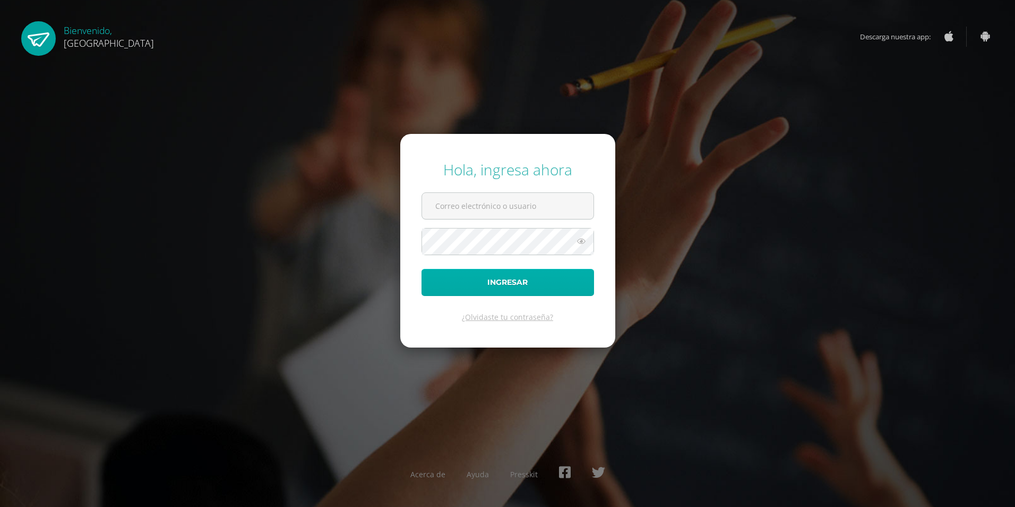
type input "[EMAIL_ADDRESS][DOMAIN_NAME]"
drag, startPoint x: 510, startPoint y: 287, endPoint x: 564, endPoint y: 295, distance: 55.3
click at [533, 287] on button "Ingresar" at bounding box center [508, 282] width 173 height 27
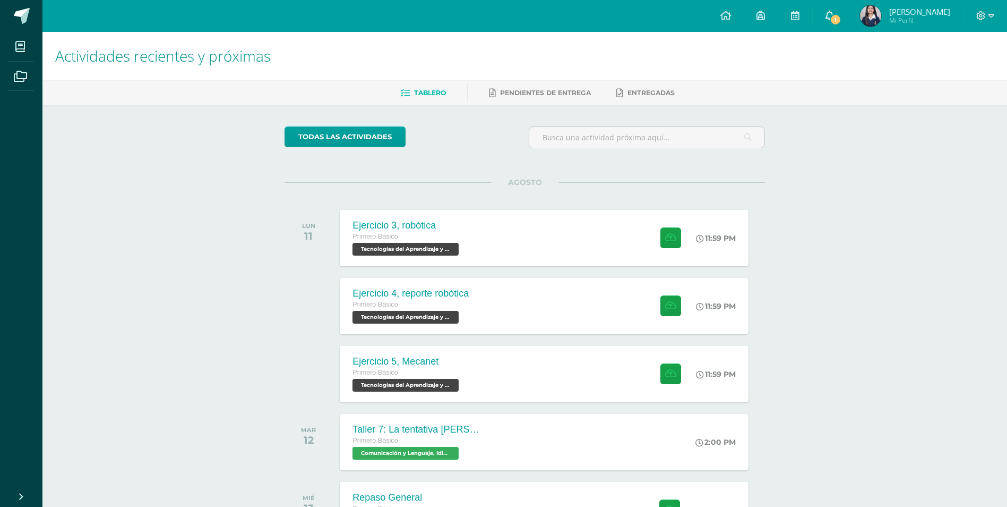
click at [842, 11] on link "1" at bounding box center [830, 16] width 34 height 32
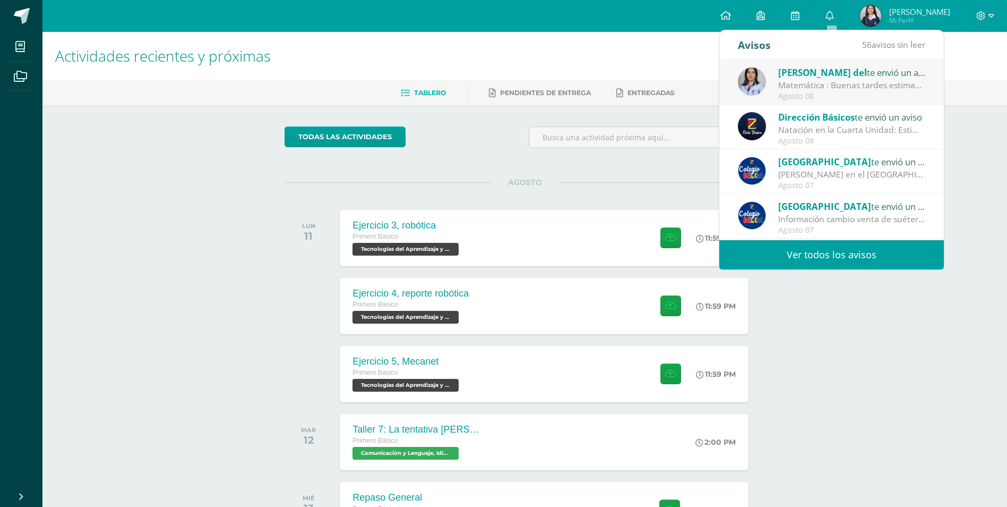
click at [869, 133] on div "Natación en la Cuarta Unidad: Estimados padres y madres de familia: Reciban un …" at bounding box center [852, 130] width 148 height 12
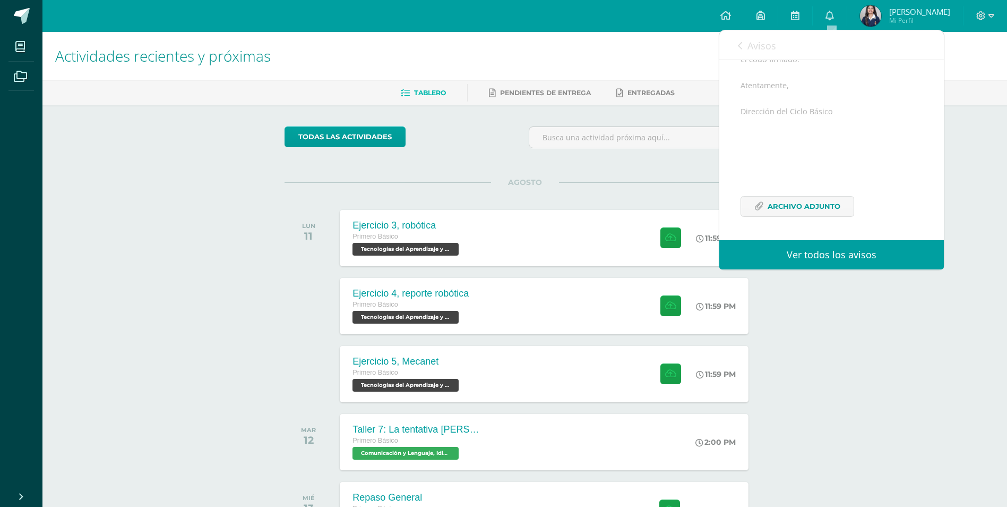
scroll to position [212, 0]
click at [828, 216] on span "Archivo Adjunto" at bounding box center [804, 206] width 73 height 20
click at [421, 153] on div "todas las Actividades" at bounding box center [382, 141] width 204 height 30
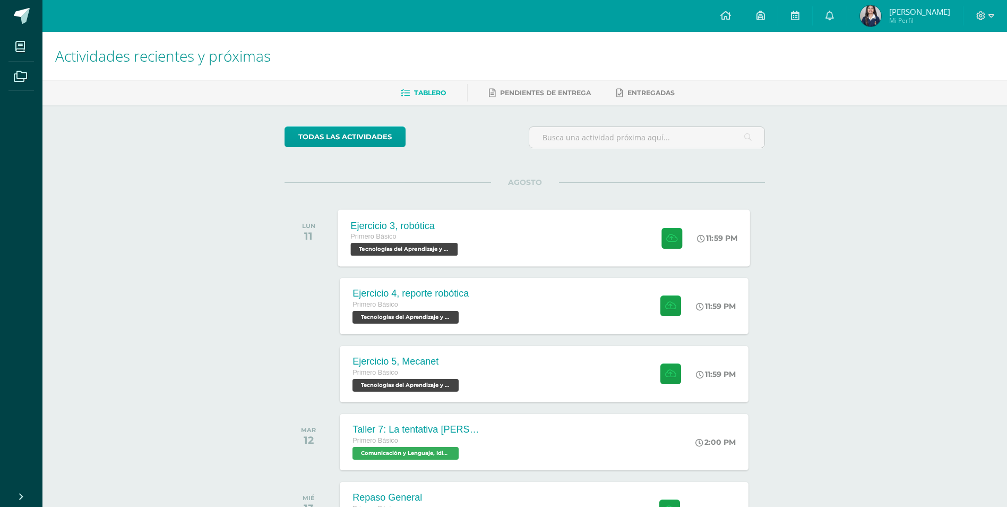
click at [469, 237] on div "Ejercicio 3, robótica Primero Básico Tecnologías del Aprendizaje y la Comunicac…" at bounding box center [405, 237] width 135 height 57
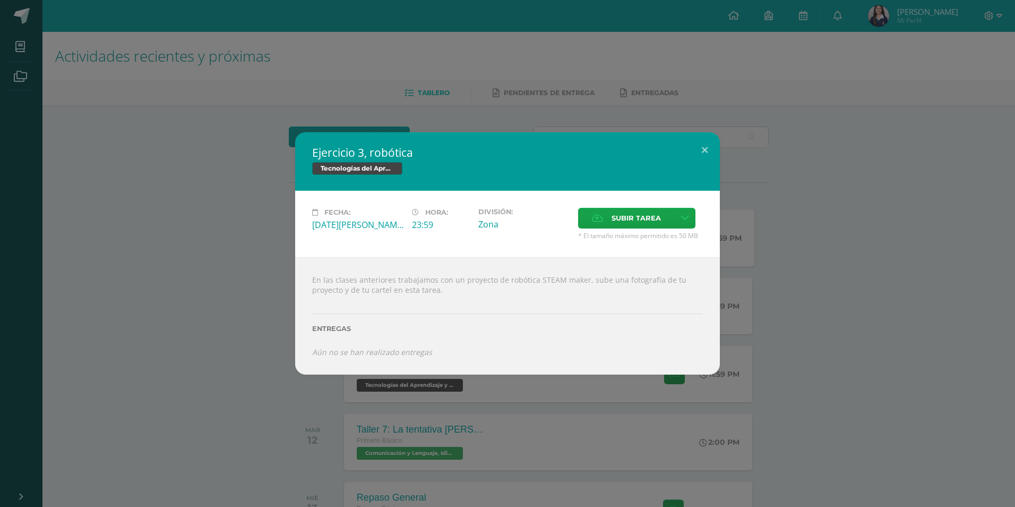
click at [235, 161] on div "Ejercicio 3, robótica Tecnologías del Aprendizaje y la Comunicación Fecha: Lune…" at bounding box center [507, 253] width 1007 height 242
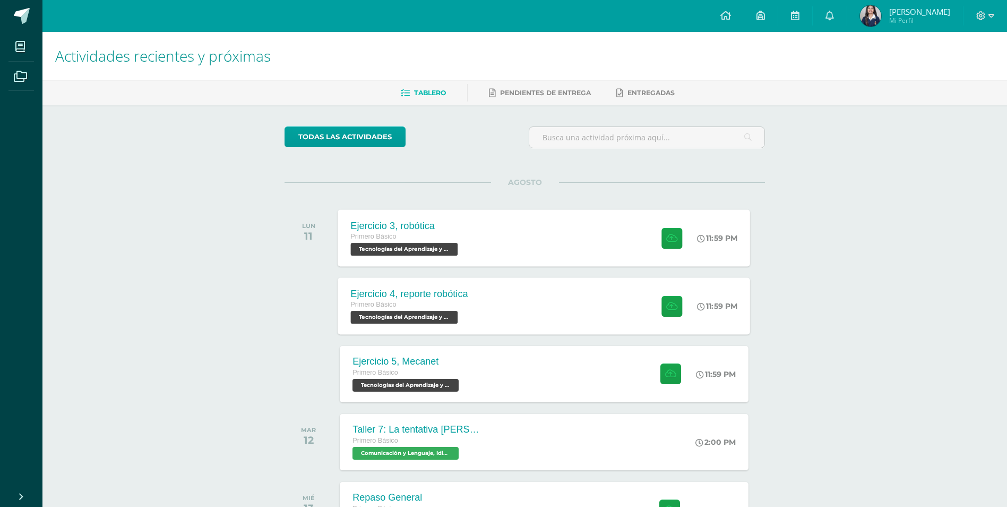
click at [495, 306] on div "Ejercicio 4, reporte robótica Primero Básico Tecnologías del Aprendizaje y la C…" at bounding box center [544, 305] width 413 height 57
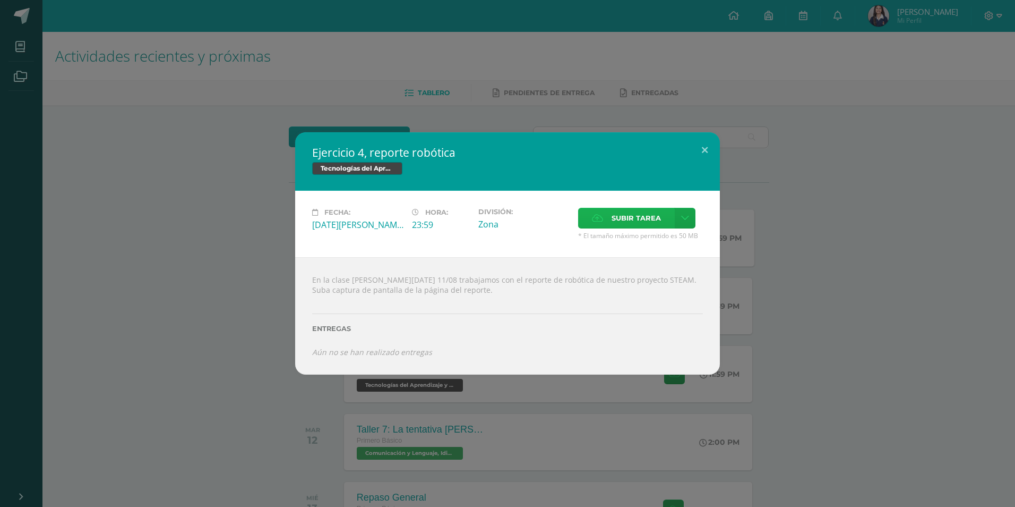
click at [646, 225] on span "Subir tarea" at bounding box center [636, 218] width 49 height 20
click at [0, 0] on input "Subir tarea" at bounding box center [0, 0] width 0 height 0
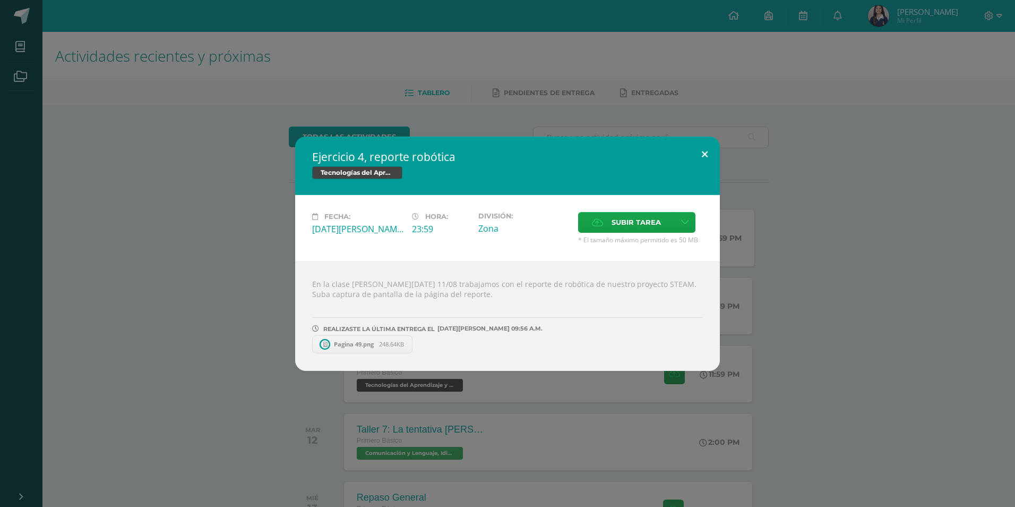
click at [701, 156] on button at bounding box center [705, 154] width 30 height 36
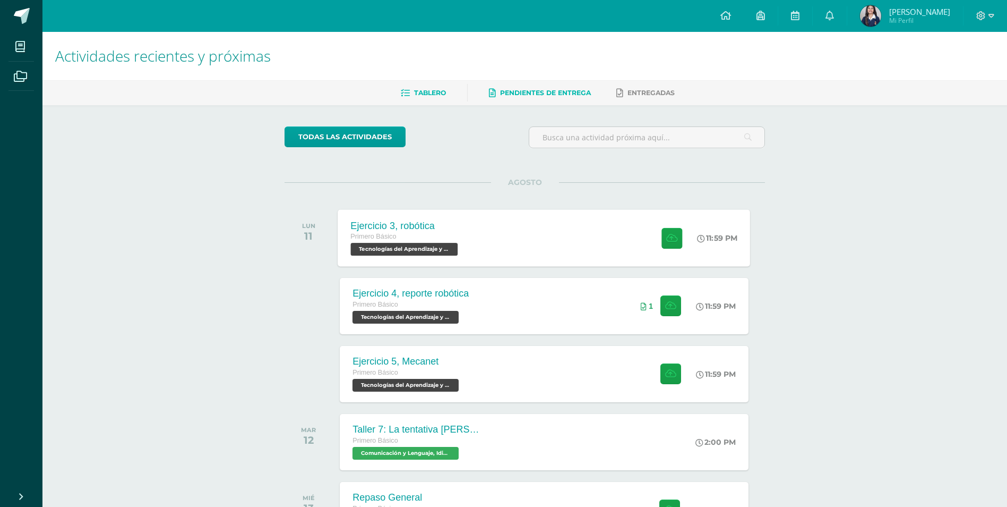
click at [584, 99] on link "Pendientes de entrega" at bounding box center [540, 92] width 102 height 17
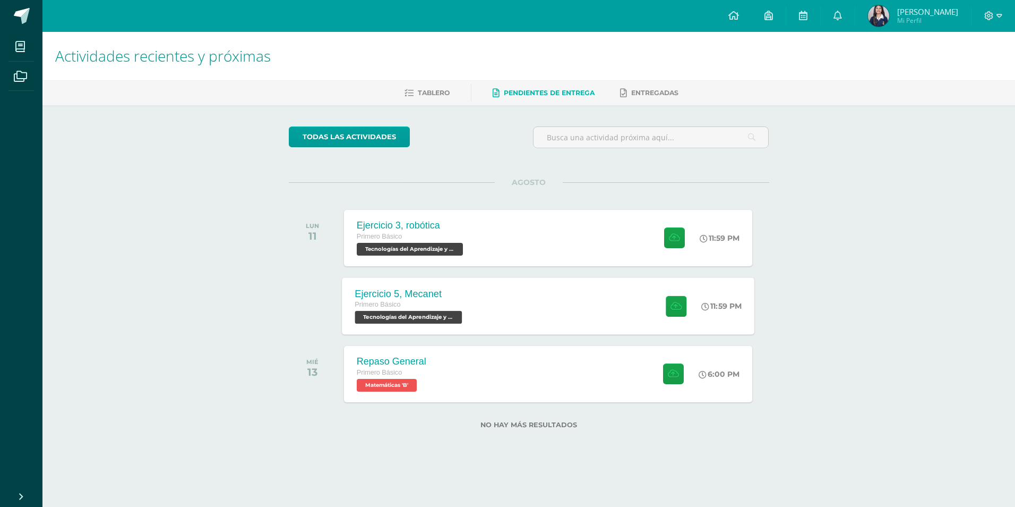
click at [497, 304] on div "Ejercicio 5, Mecanet Primero Básico Tecnologías del Aprendizaje y la Comunicaci…" at bounding box center [548, 305] width 413 height 57
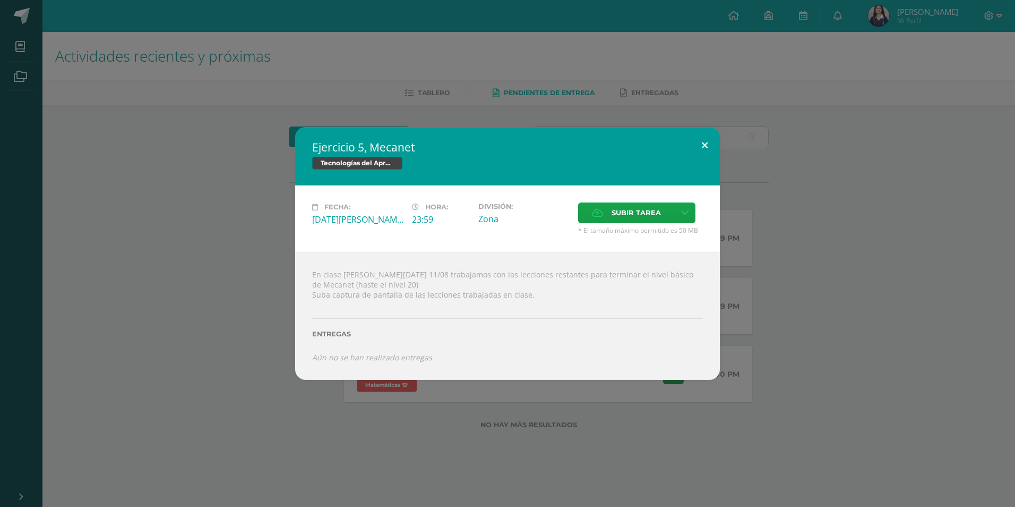
click at [710, 141] on button at bounding box center [705, 145] width 30 height 36
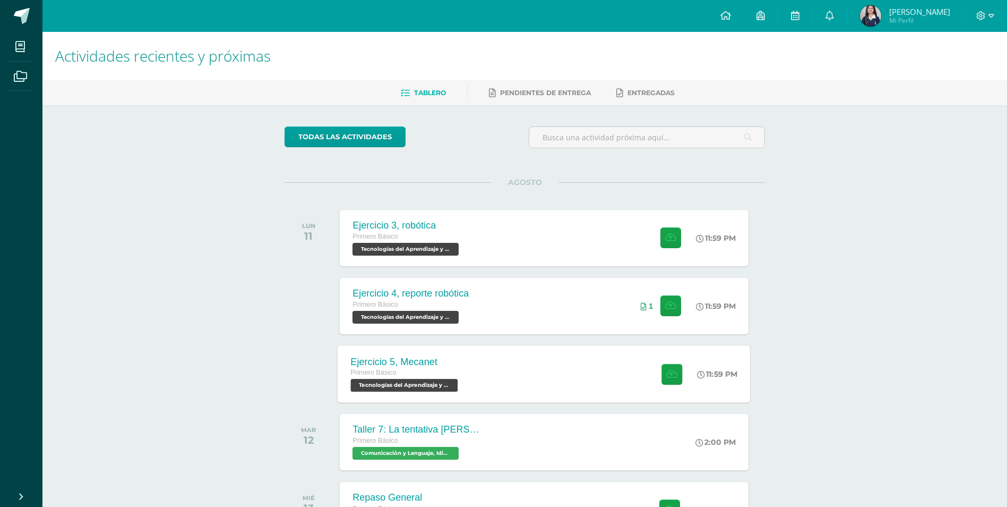
click at [564, 359] on div "Ejercicio 5, Mecanet Primero Básico Tecnologías del Aprendizaje y la Comunicaci…" at bounding box center [544, 373] width 413 height 57
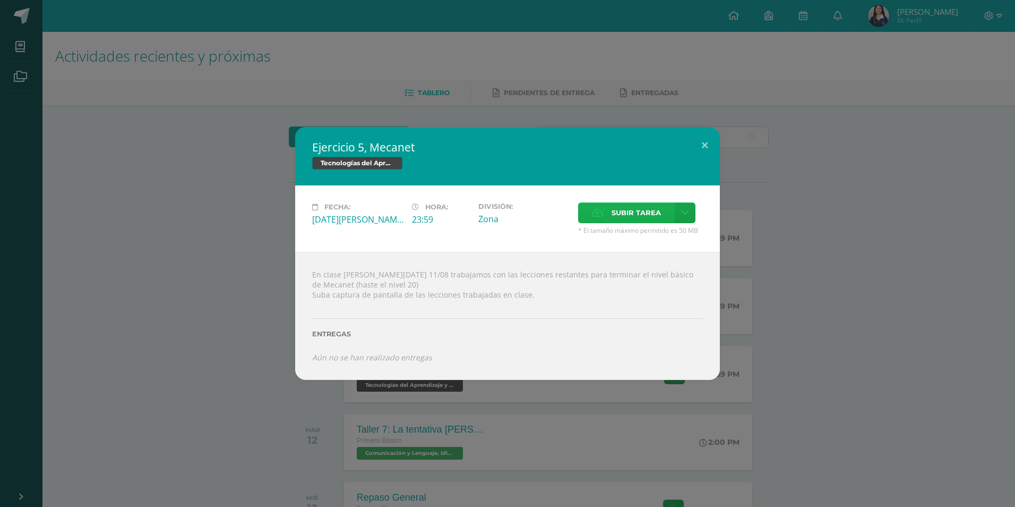
click at [626, 219] on span "Subir tarea" at bounding box center [636, 213] width 49 height 20
click at [0, 0] on input "Subir tarea" at bounding box center [0, 0] width 0 height 0
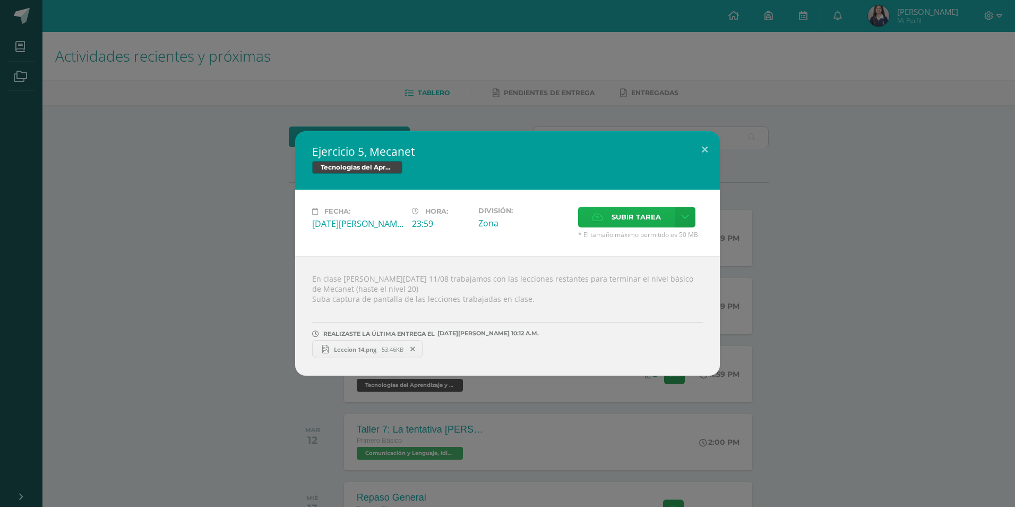
click at [647, 213] on span "Subir tarea" at bounding box center [636, 217] width 49 height 20
click at [0, 0] on input "Subir tarea" at bounding box center [0, 0] width 0 height 0
click at [632, 215] on span "Subir tarea" at bounding box center [636, 217] width 49 height 20
click at [0, 0] on input "Subir tarea" at bounding box center [0, 0] width 0 height 0
click at [875, 210] on div "Ejercicio 5, Mecanet Tecnologías del Aprendizaje y la Comunicación Fecha: [DATE…" at bounding box center [507, 253] width 1007 height 244
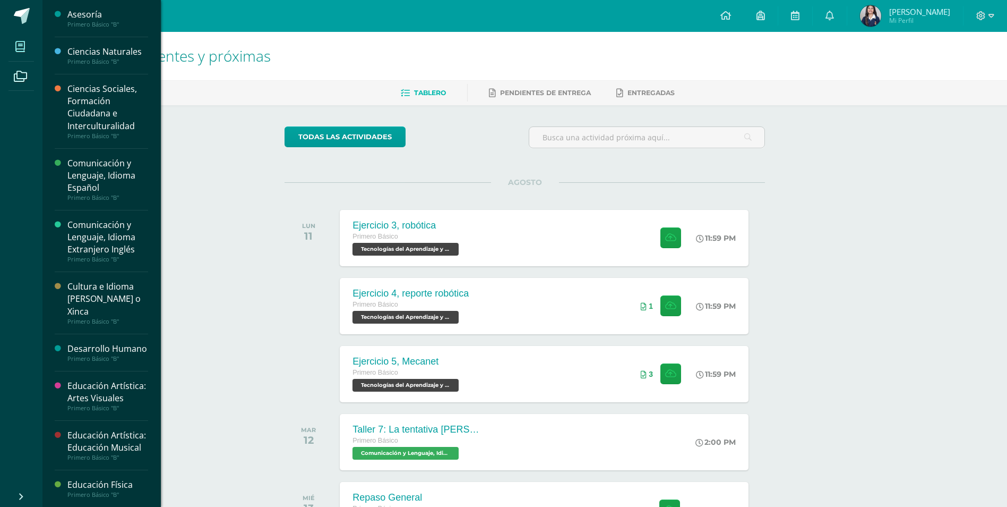
click at [31, 44] on span at bounding box center [20, 47] width 24 height 24
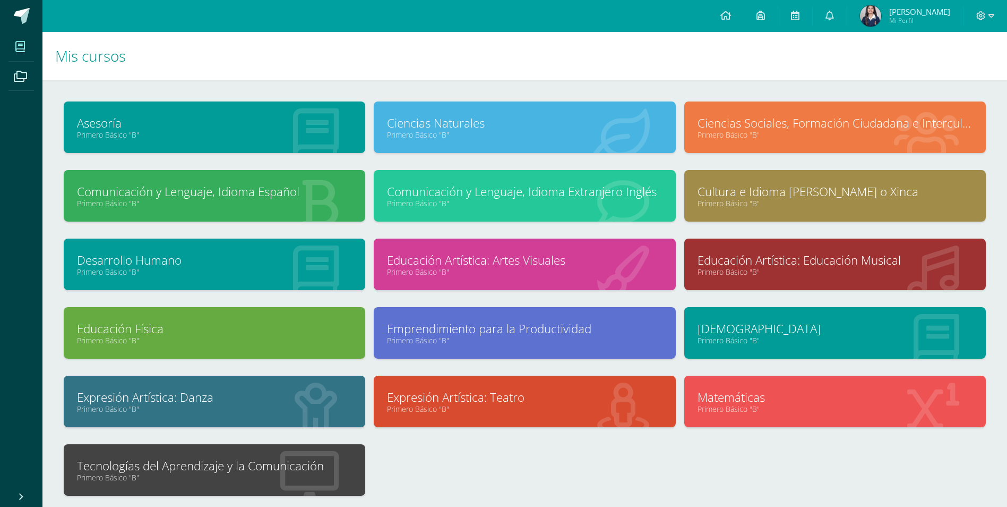
click at [256, 456] on div at bounding box center [310, 470] width 112 height 71
click at [265, 477] on link "Primero Básico "B"" at bounding box center [214, 477] width 275 height 10
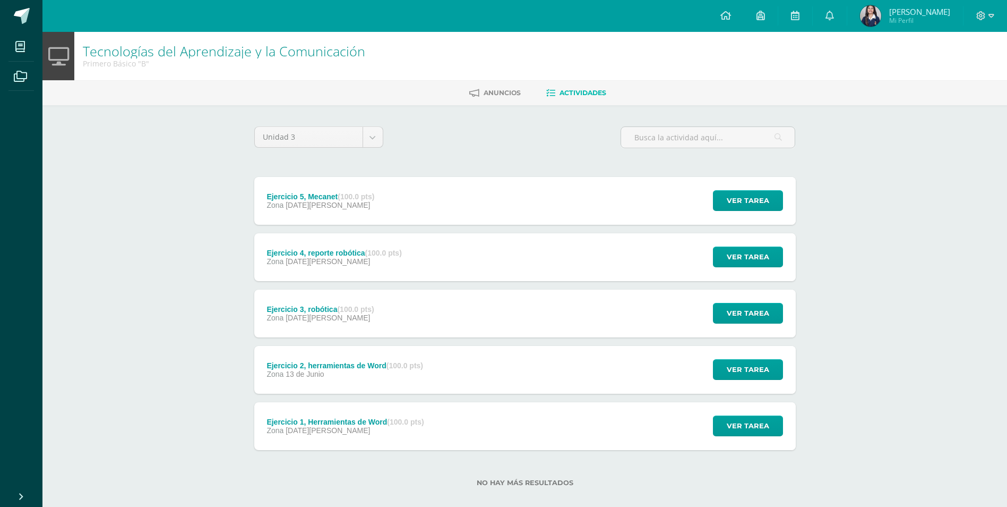
click at [366, 370] on div "Zona [DATE][PERSON_NAME]" at bounding box center [345, 374] width 157 height 8
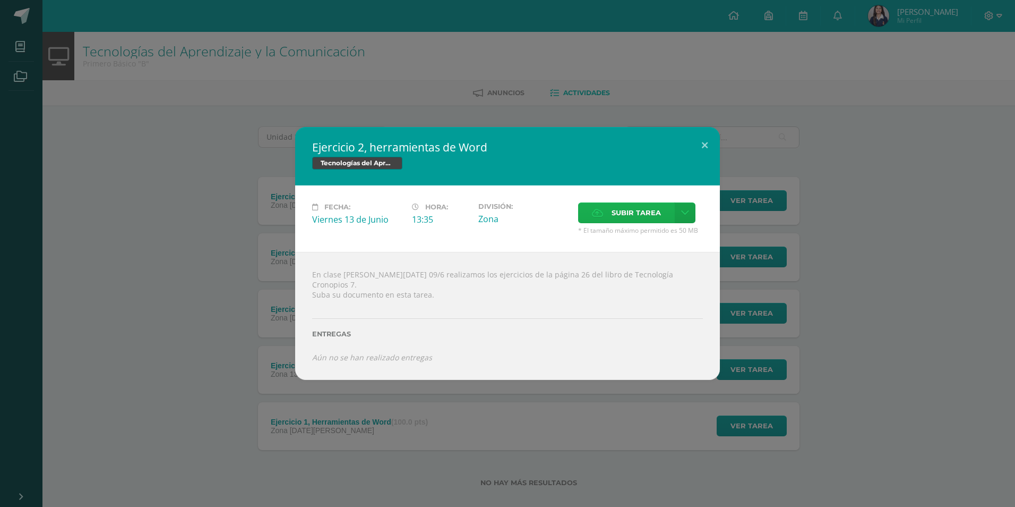
click at [646, 218] on span "Subir tarea" at bounding box center [636, 213] width 49 height 20
click at [0, 0] on input "Subir tarea" at bounding box center [0, 0] width 0 height 0
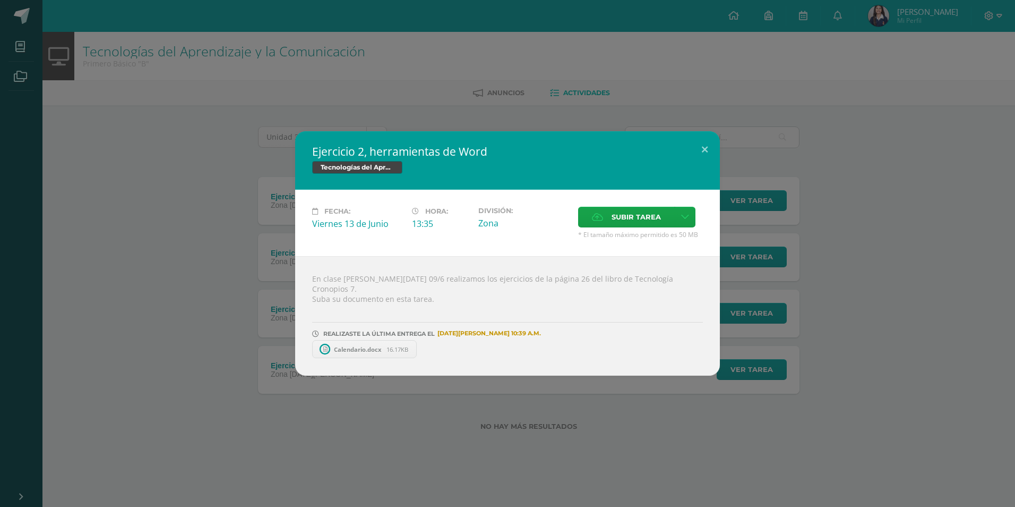
click at [362, 345] on span "Calendario.docx" at bounding box center [358, 349] width 58 height 8
click at [825, 119] on div "Ejercicio 2, herramientas de Word Tecnologías del Aprendizaje y la Comunicación…" at bounding box center [507, 253] width 1015 height 507
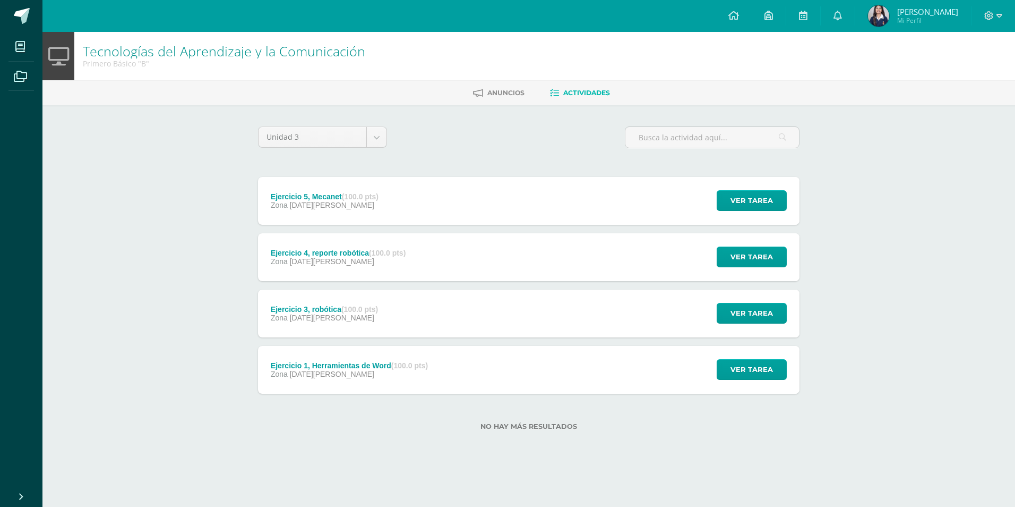
click at [381, 367] on div "Ejercicio 1, Herramientas de Word (100.0 pts)" at bounding box center [349, 365] width 157 height 8
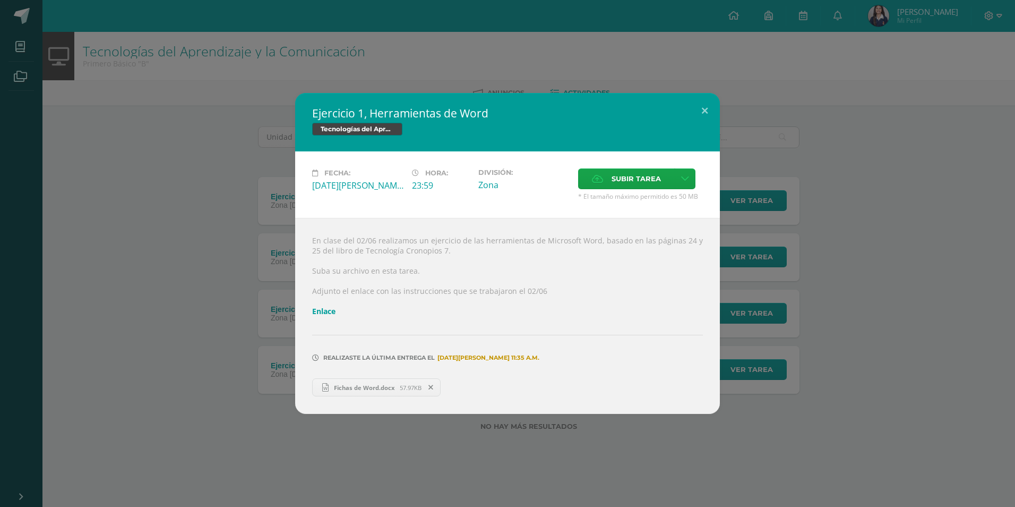
drag, startPoint x: 697, startPoint y: 435, endPoint x: 641, endPoint y: 405, distance: 63.9
click at [697, 437] on div "Ejercicio 1, Herramientas de Word Tecnologías del Aprendizaje y la Comunicación…" at bounding box center [507, 253] width 1015 height 507
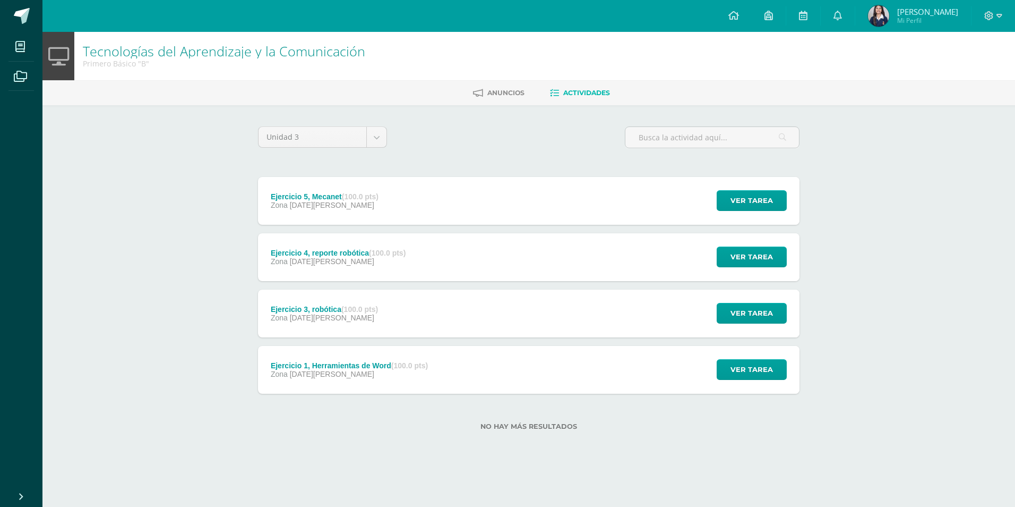
click at [327, 322] on div "Ejercicio 3, robótica (100.0 pts) Zona [DATE][PERSON_NAME]" at bounding box center [324, 313] width 133 height 48
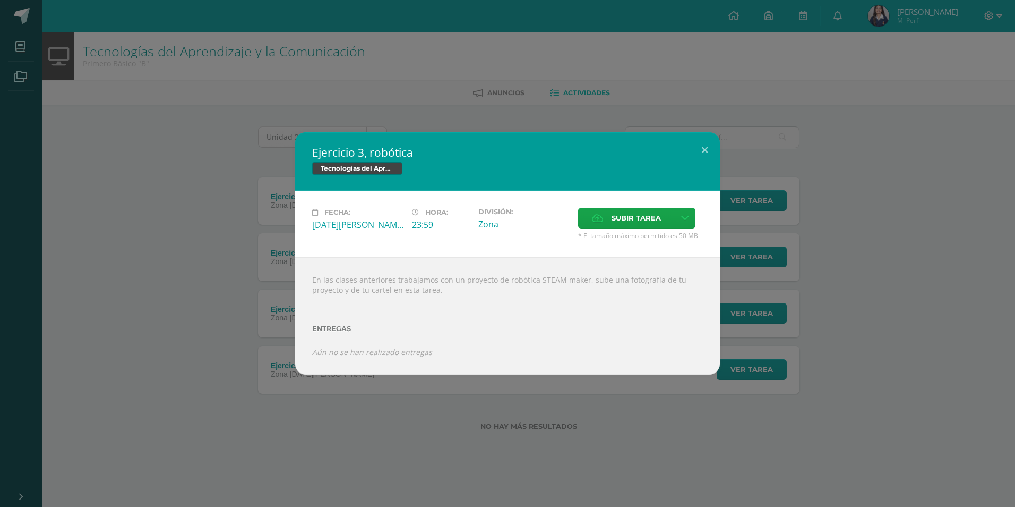
click at [381, 375] on div "Ejercicio 3, robótica Tecnologías del Aprendizaje y la Comunicación Fecha: [DAT…" at bounding box center [507, 253] width 1015 height 507
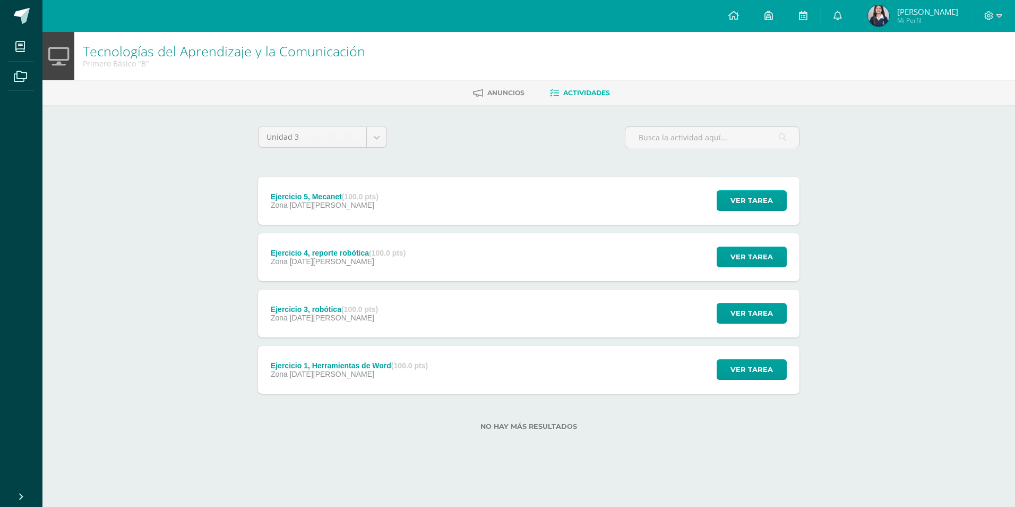
click at [332, 277] on div "Ejercicio 4, reporte robótica (100.0 pts) Zona [DATE][PERSON_NAME]" at bounding box center [338, 257] width 160 height 48
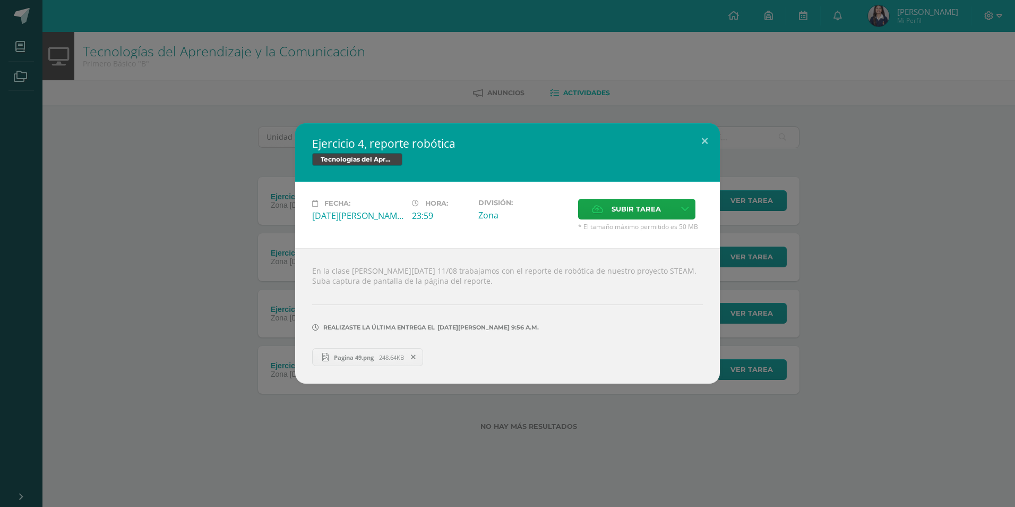
click at [297, 408] on div "Ejercicio 4, reporte robótica Tecnologías del Aprendizaje y la Comunicación Fec…" at bounding box center [507, 253] width 1015 height 507
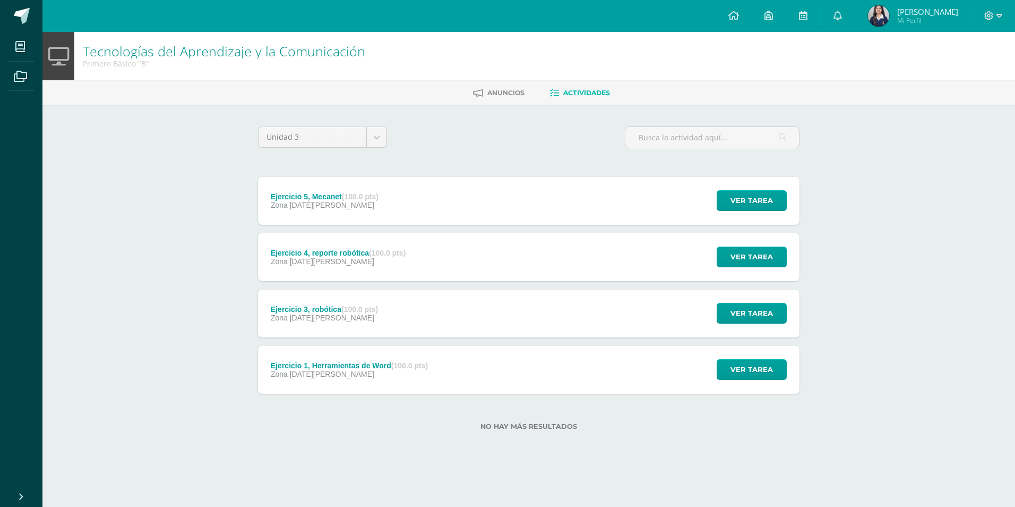
click at [384, 195] on div "Ejercicio 5, Mecanet (100.0 pts) Zona [DATE][PERSON_NAME]" at bounding box center [324, 201] width 133 height 48
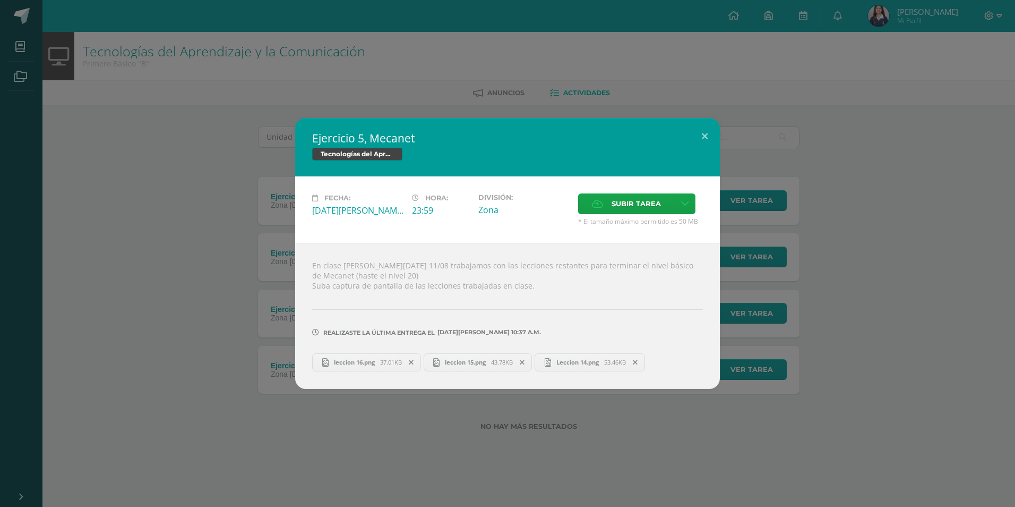
drag, startPoint x: 126, startPoint y: 252, endPoint x: 141, endPoint y: 252, distance: 14.9
click at [133, 253] on div "Ejercicio 5, Mecanet Tecnologías del Aprendizaje y la Comunicación Fecha: [DATE…" at bounding box center [507, 253] width 1007 height 270
